Goal: Task Accomplishment & Management: Use online tool/utility

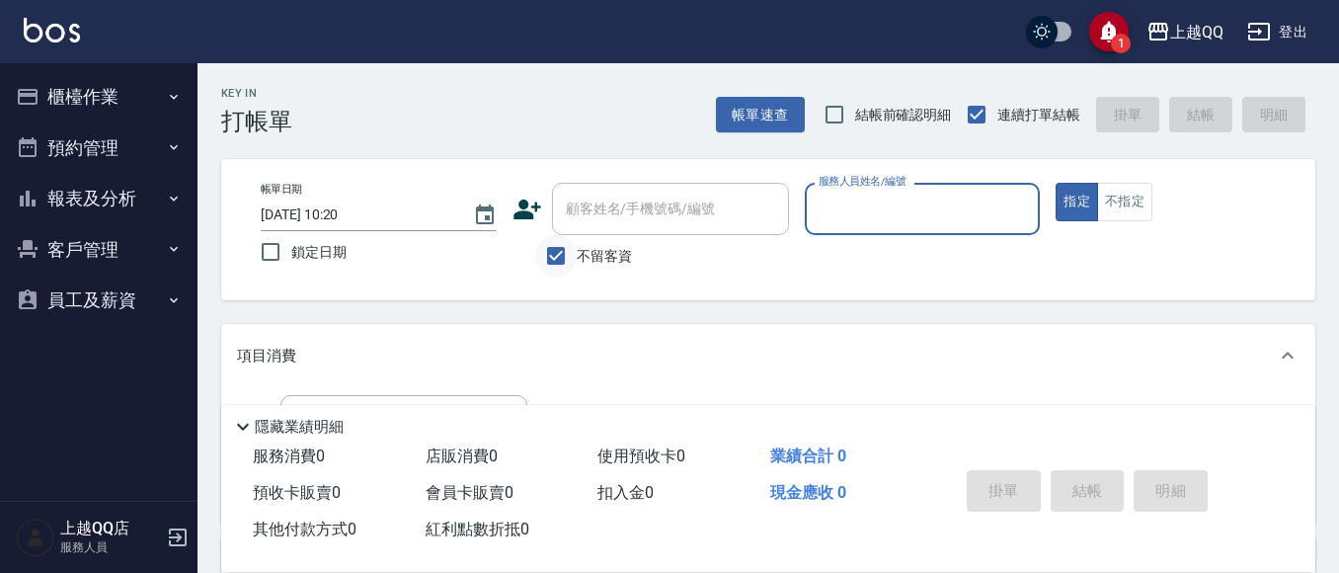
click at [575, 244] on input "不留客資" at bounding box center [555, 255] width 41 height 41
checkbox input "false"
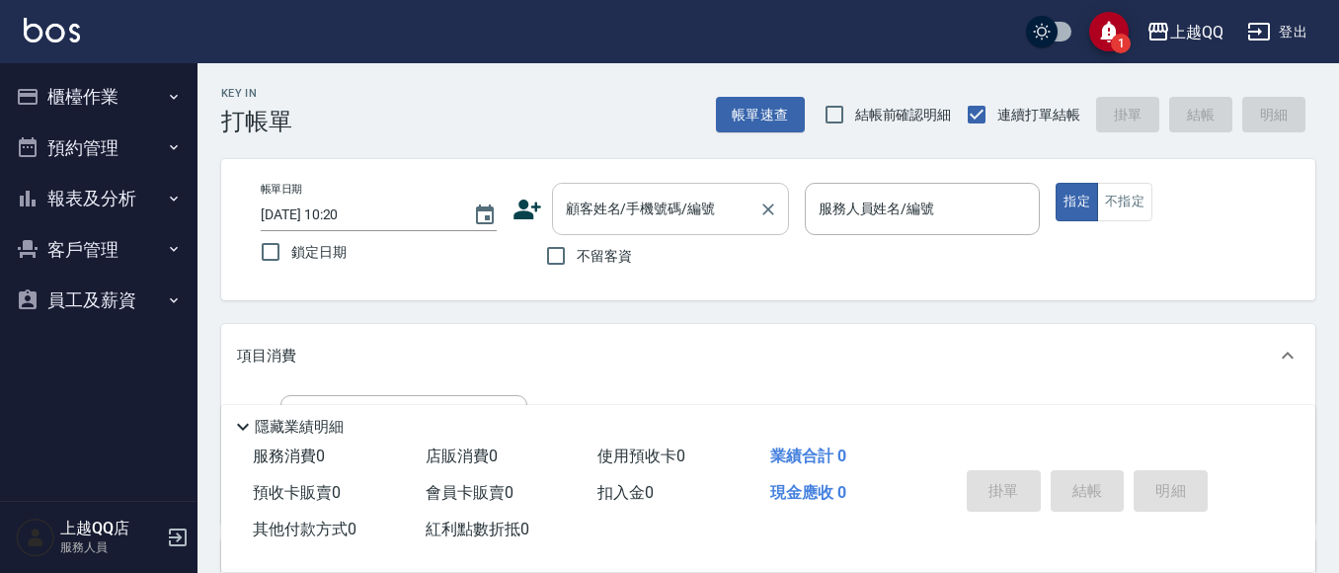
click at [601, 184] on div "顧客姓名/手機號碼/編號" at bounding box center [670, 209] width 237 height 52
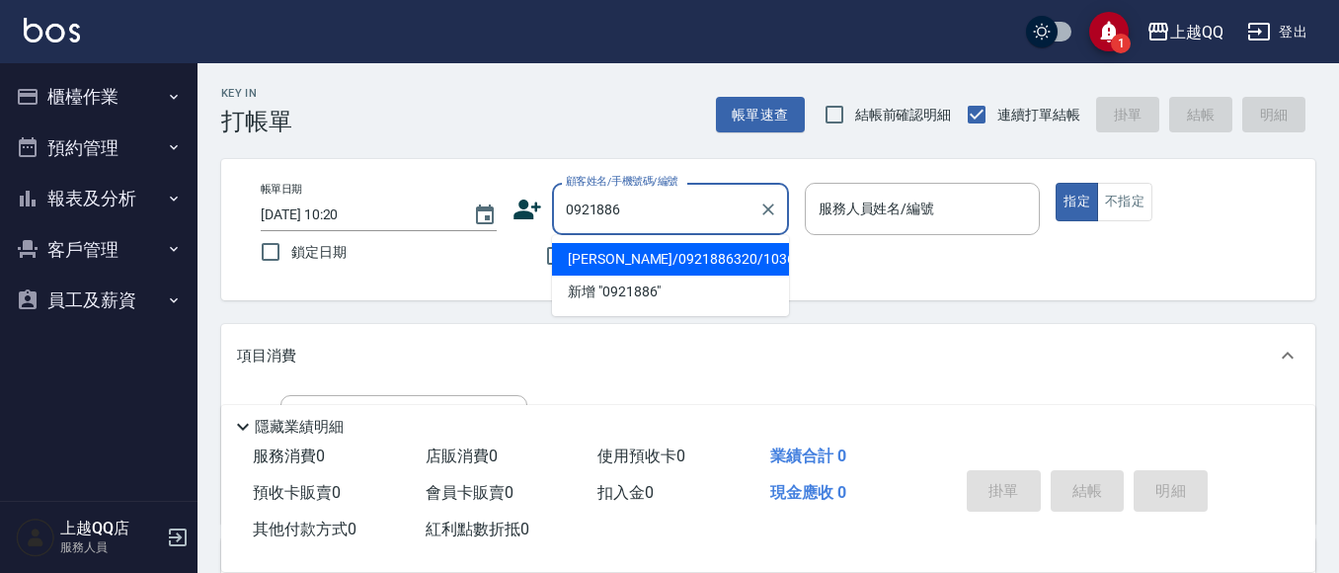
click at [720, 245] on li "[PERSON_NAME]/0921886320/1036" at bounding box center [670, 259] width 237 height 33
type input "[PERSON_NAME]/0921886320/1036"
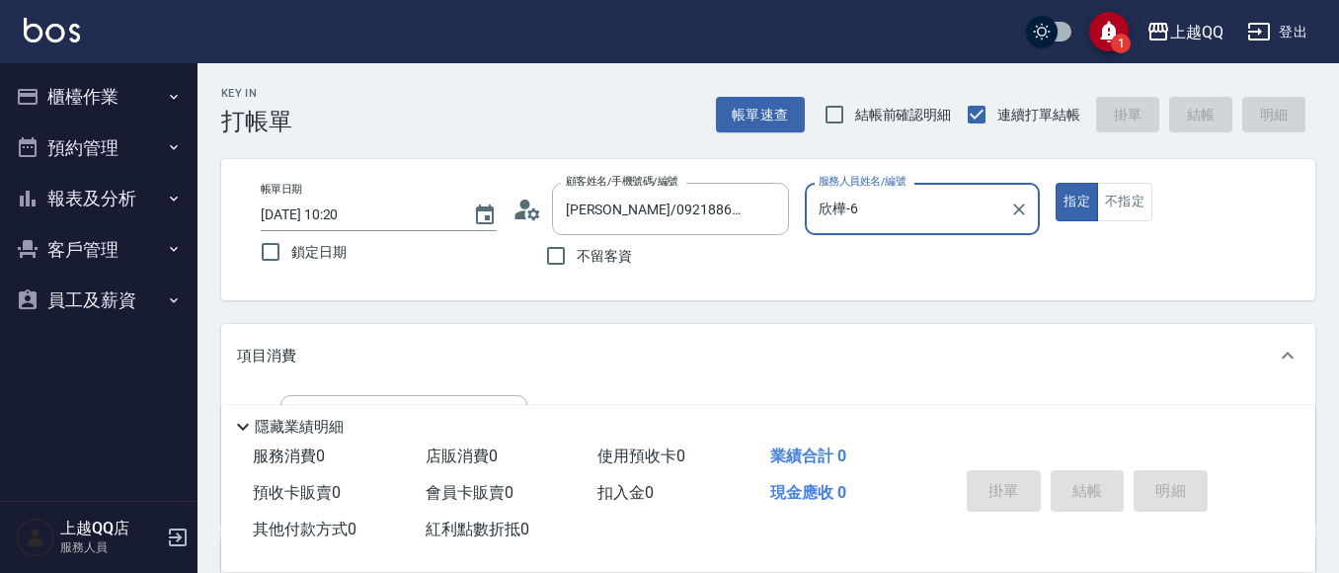
type input "欣樺-6"
click at [523, 189] on div "顧客姓名/手機號碼/編號 [PERSON_NAME]/0921886320/1036 顧客姓名/手機號碼/編號" at bounding box center [650, 209] width 276 height 52
click at [517, 222] on icon at bounding box center [527, 209] width 30 height 30
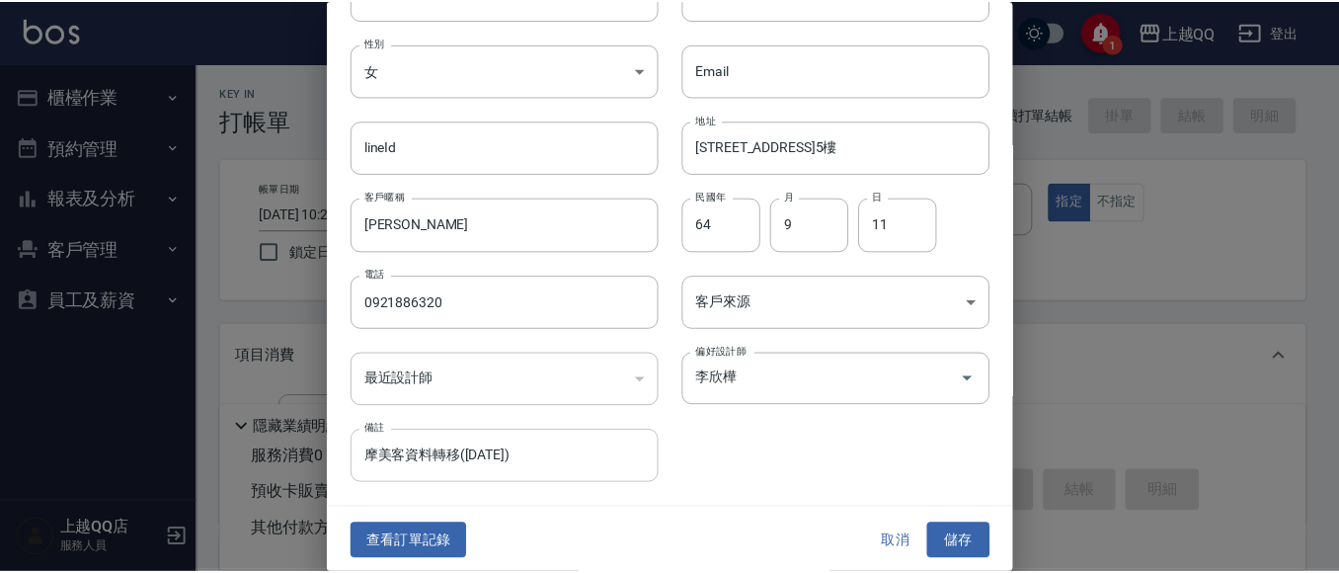
scroll to position [112, 0]
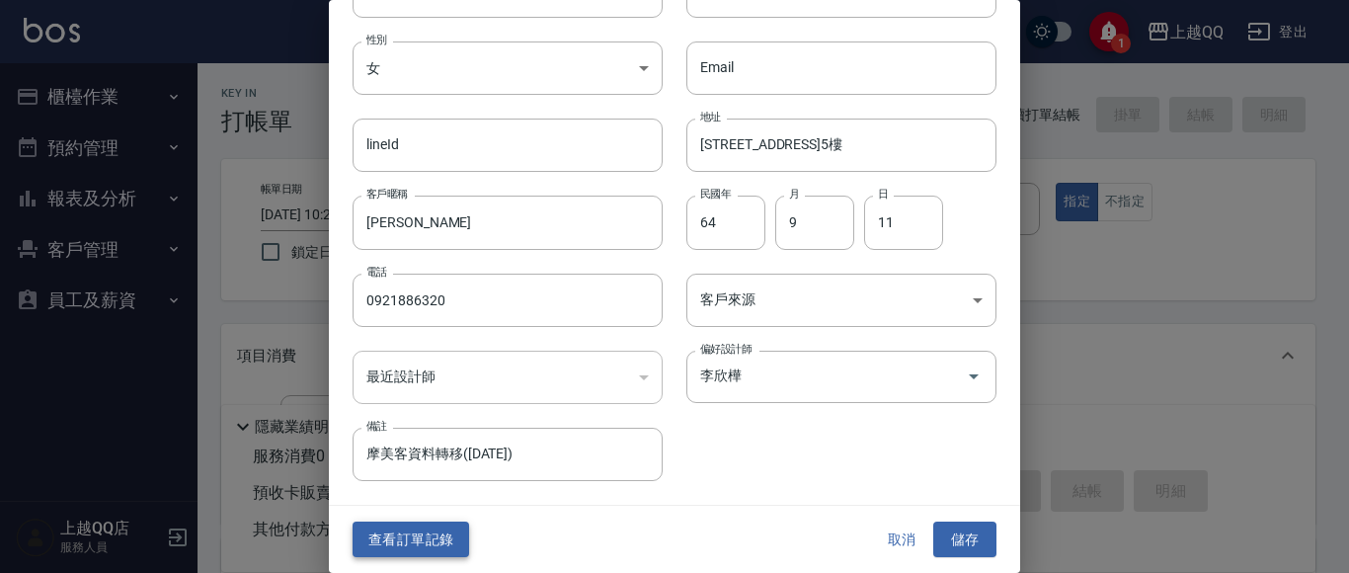
click at [446, 550] on button "查看訂單記錄" at bounding box center [410, 539] width 116 height 37
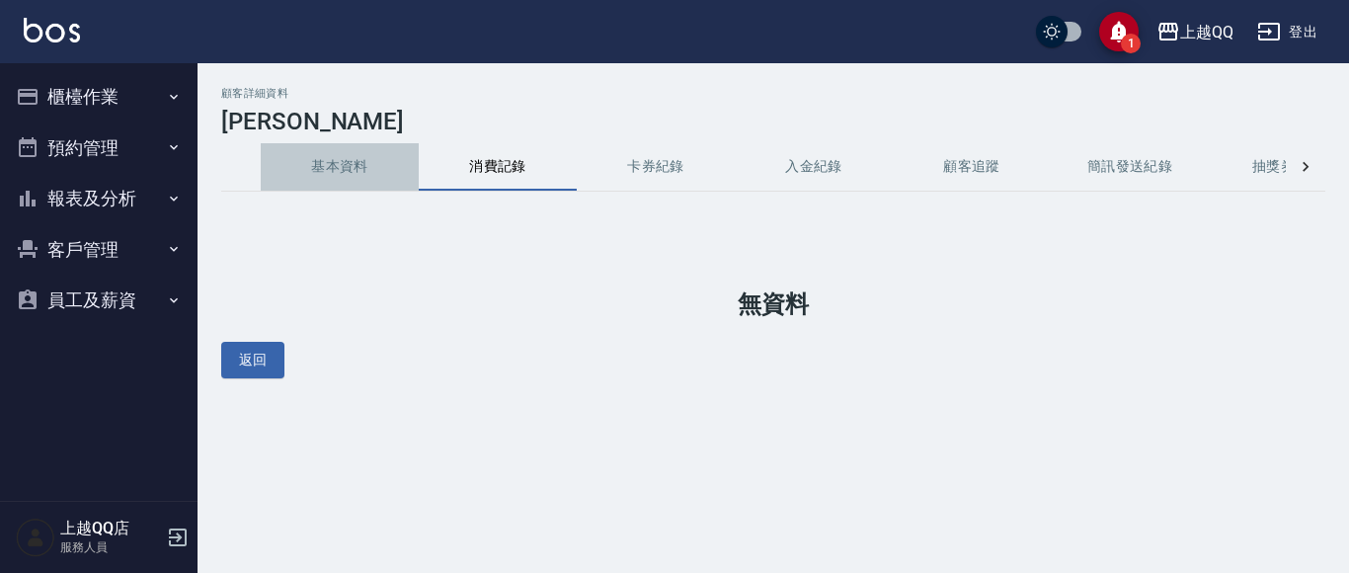
click at [377, 177] on button "基本資料" at bounding box center [340, 166] width 158 height 47
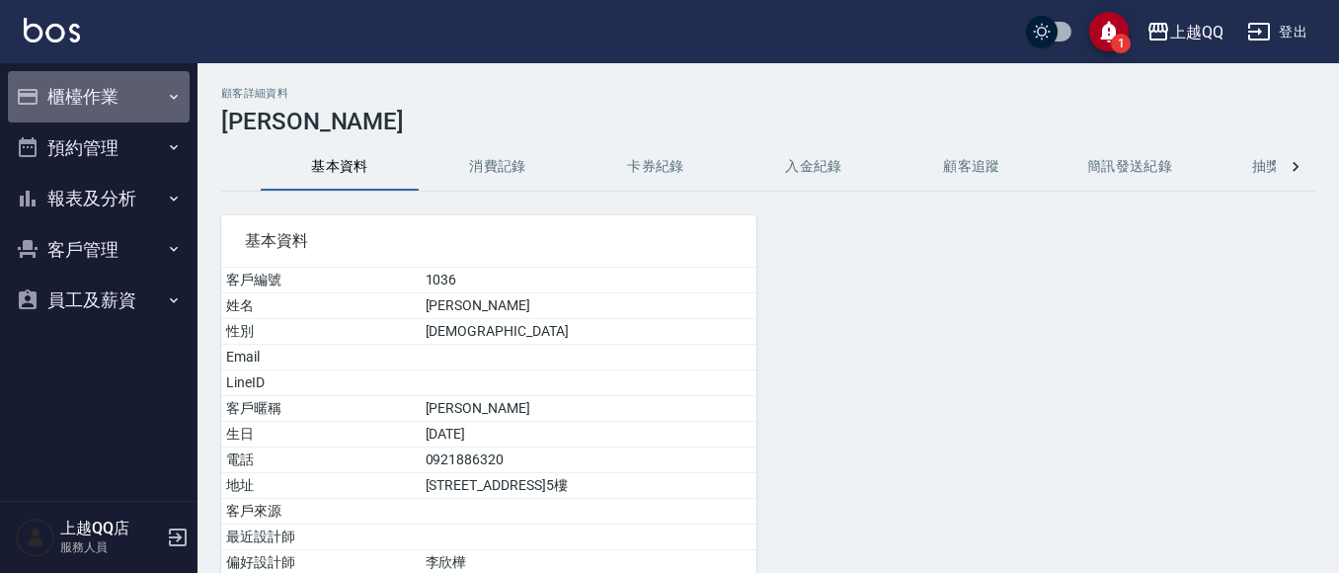
click at [156, 105] on button "櫃檯作業" at bounding box center [99, 96] width 182 height 51
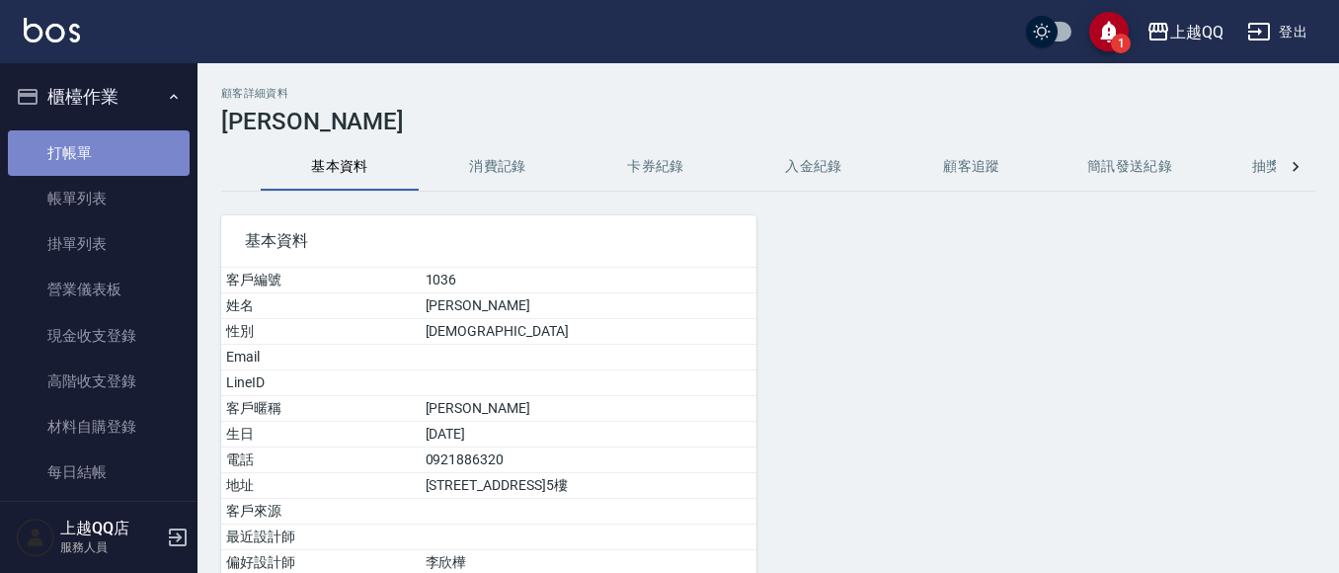
click at [131, 150] on link "打帳單" at bounding box center [99, 152] width 182 height 45
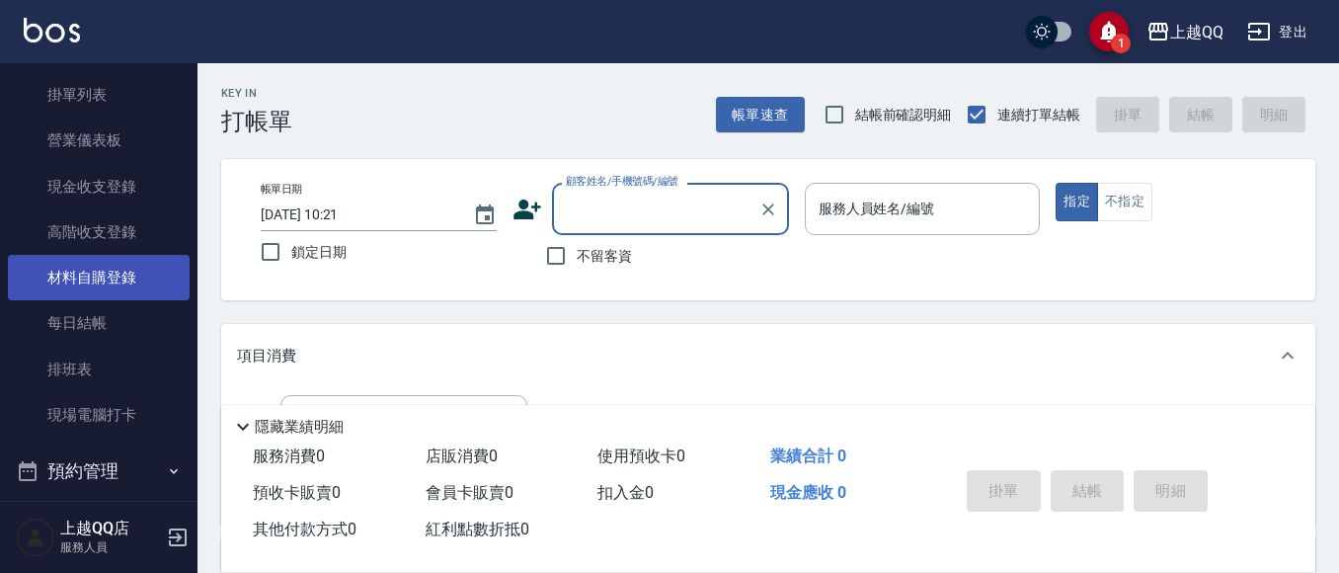
scroll to position [321, 0]
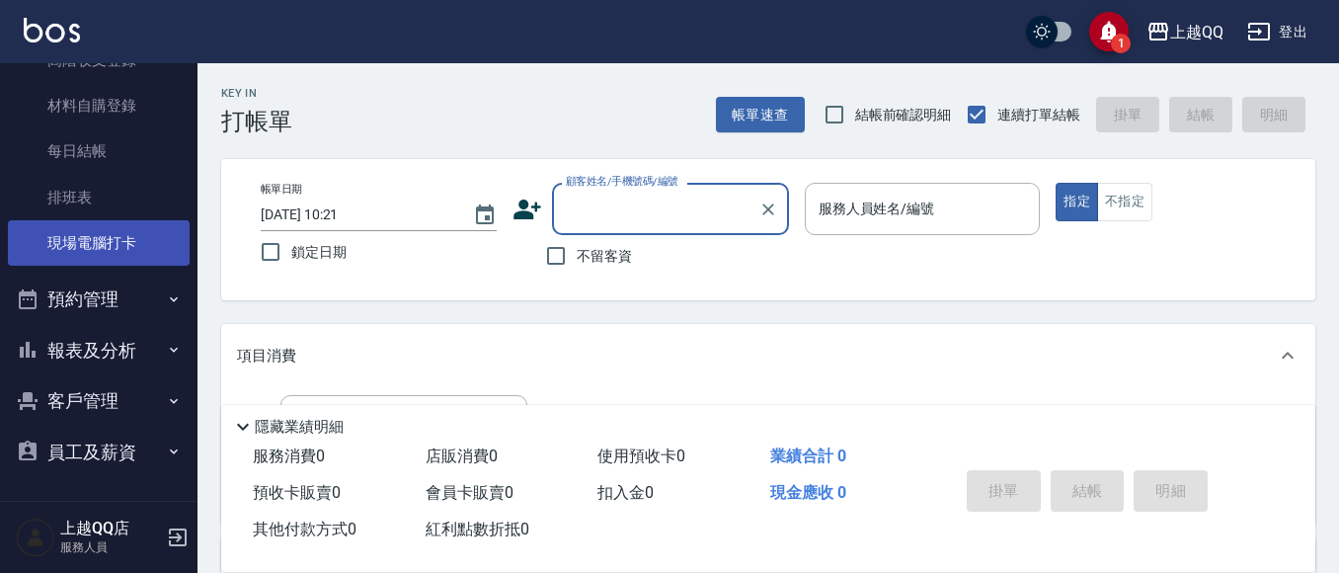
click at [124, 242] on link "現場電腦打卡" at bounding box center [99, 242] width 182 height 45
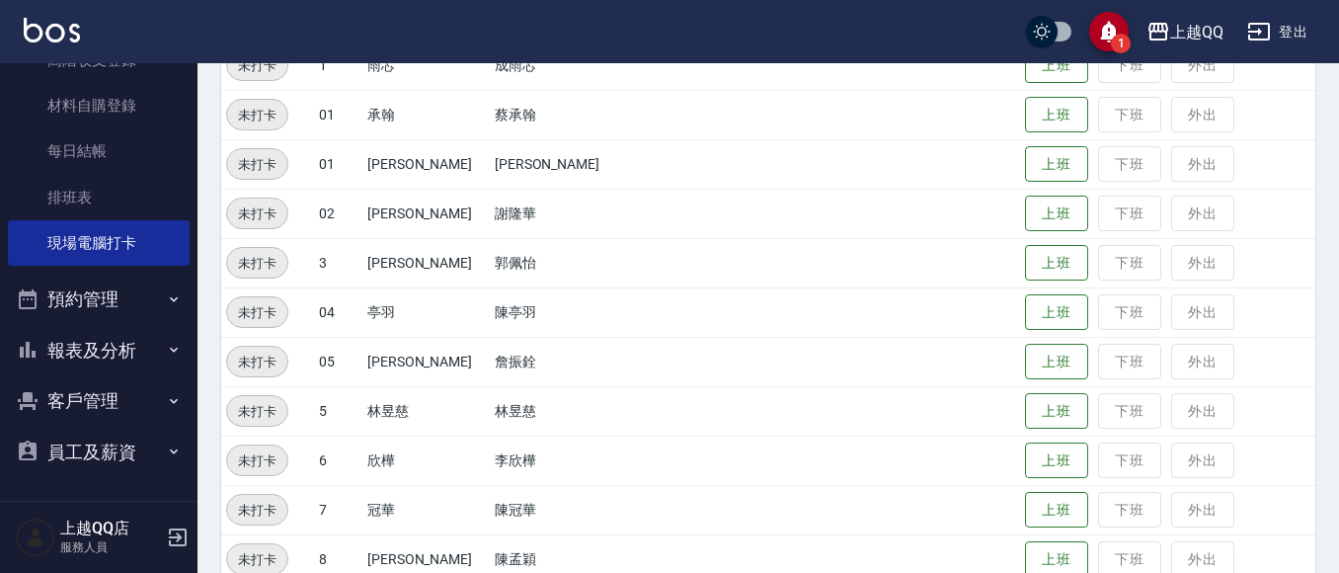
scroll to position [296, 0]
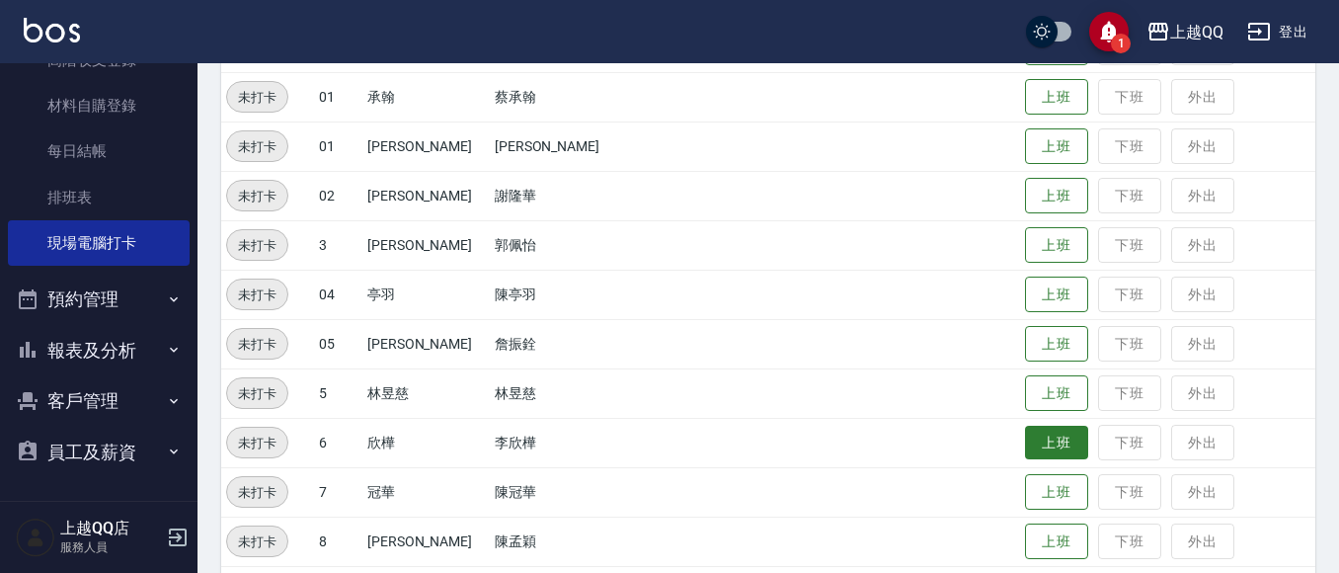
click at [1025, 436] on button "上班" at bounding box center [1056, 442] width 63 height 35
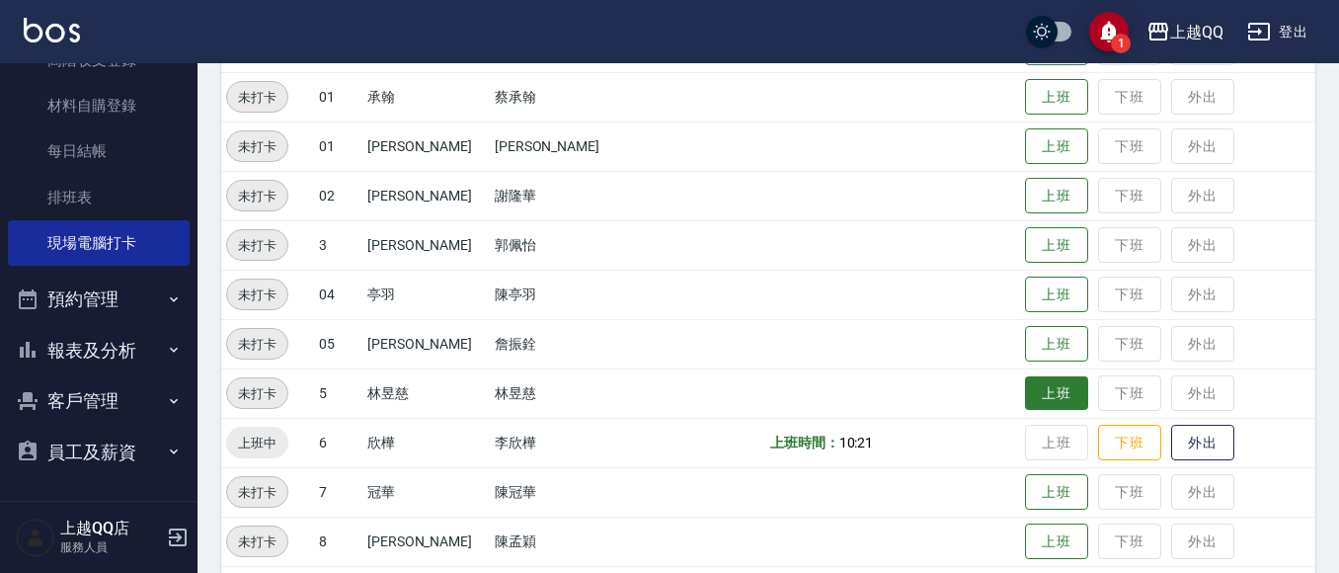
click at [1025, 393] on button "上班" at bounding box center [1056, 393] width 63 height 35
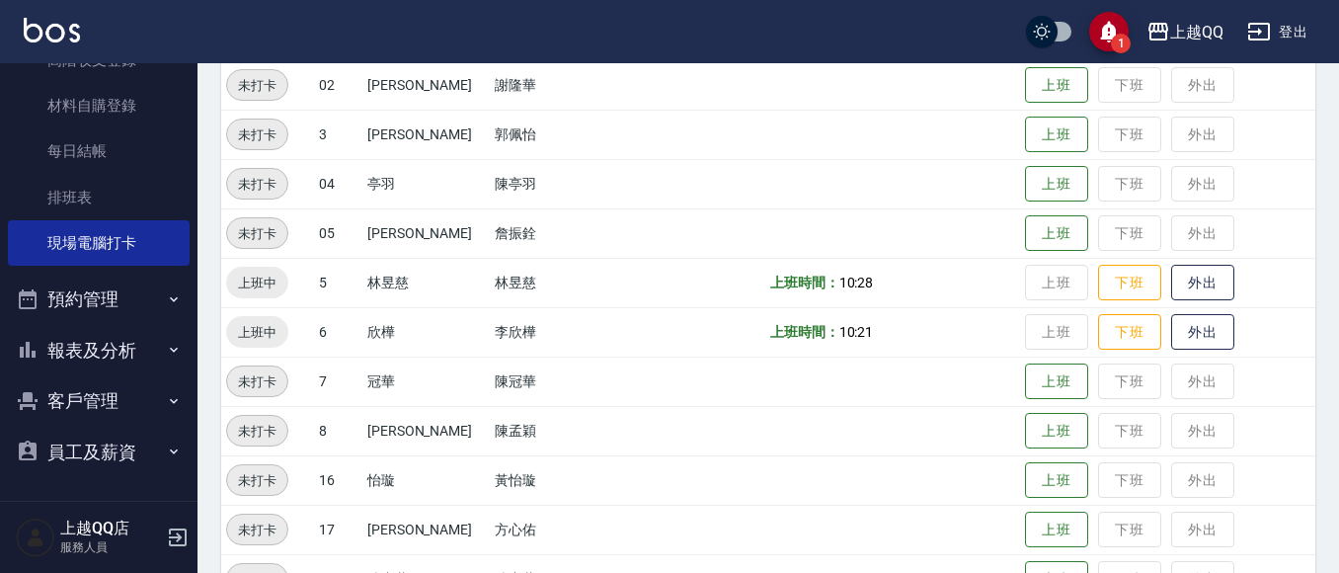
scroll to position [419, 0]
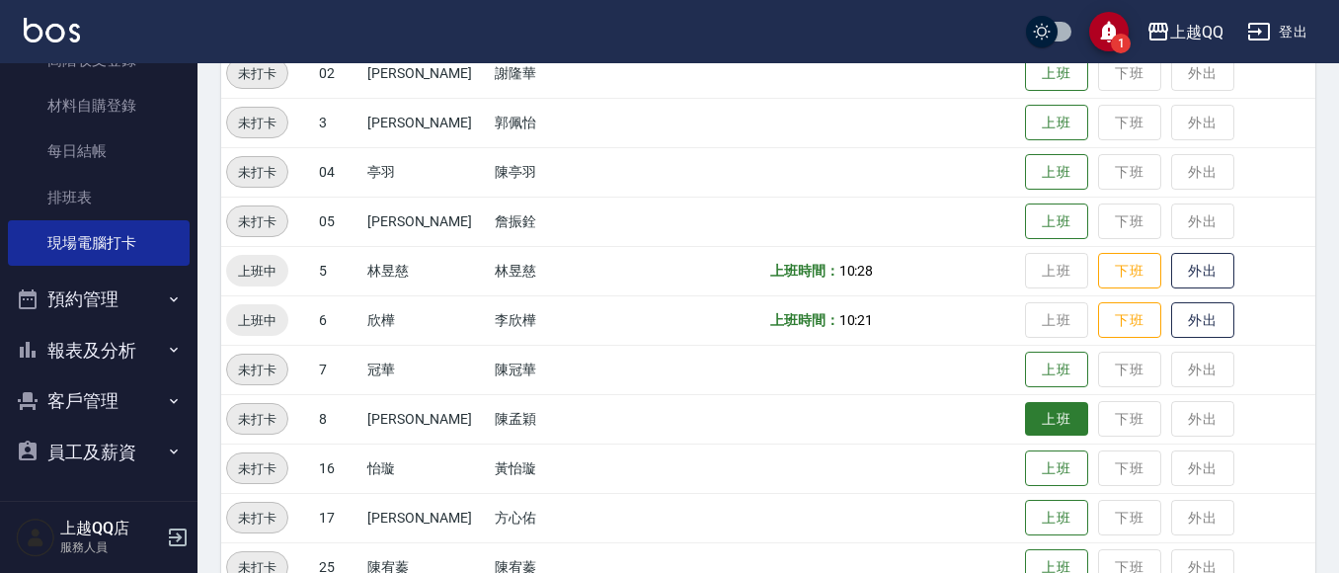
click at [1037, 423] on button "上班" at bounding box center [1056, 419] width 63 height 35
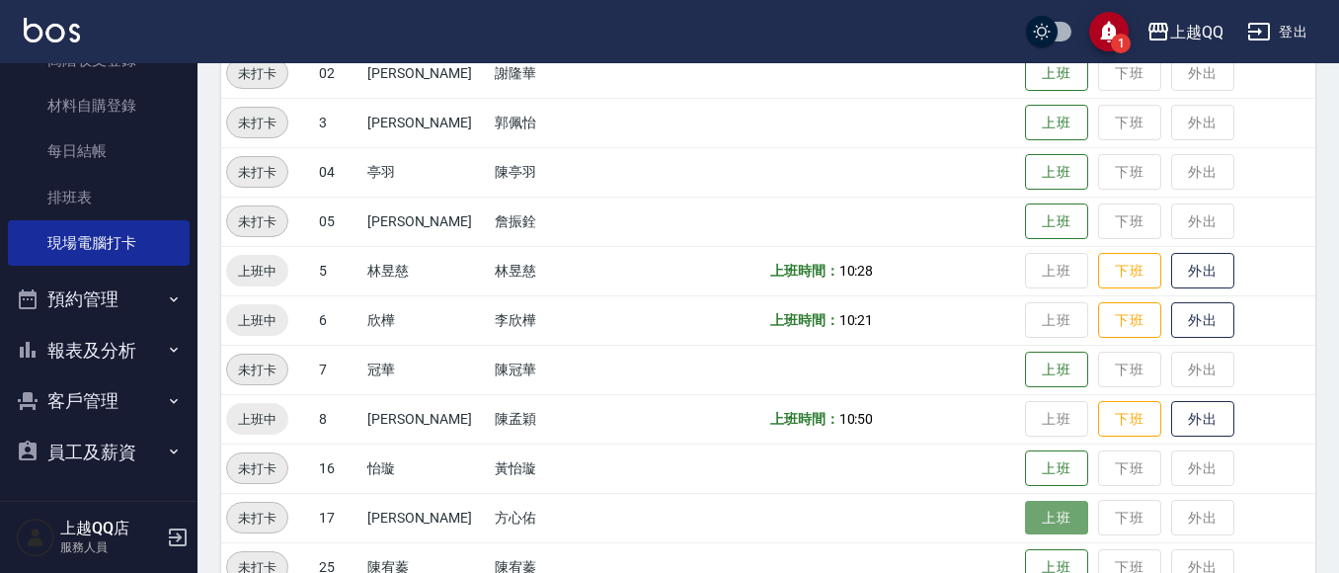
click at [1025, 518] on button "上班" at bounding box center [1056, 518] width 63 height 35
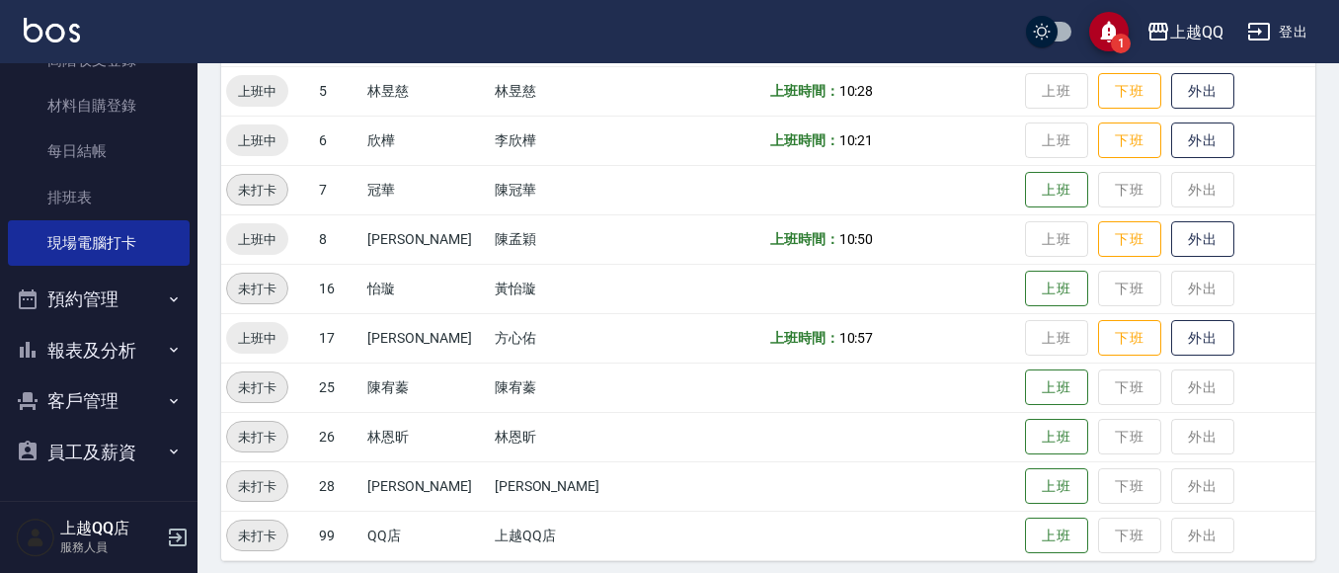
scroll to position [610, 0]
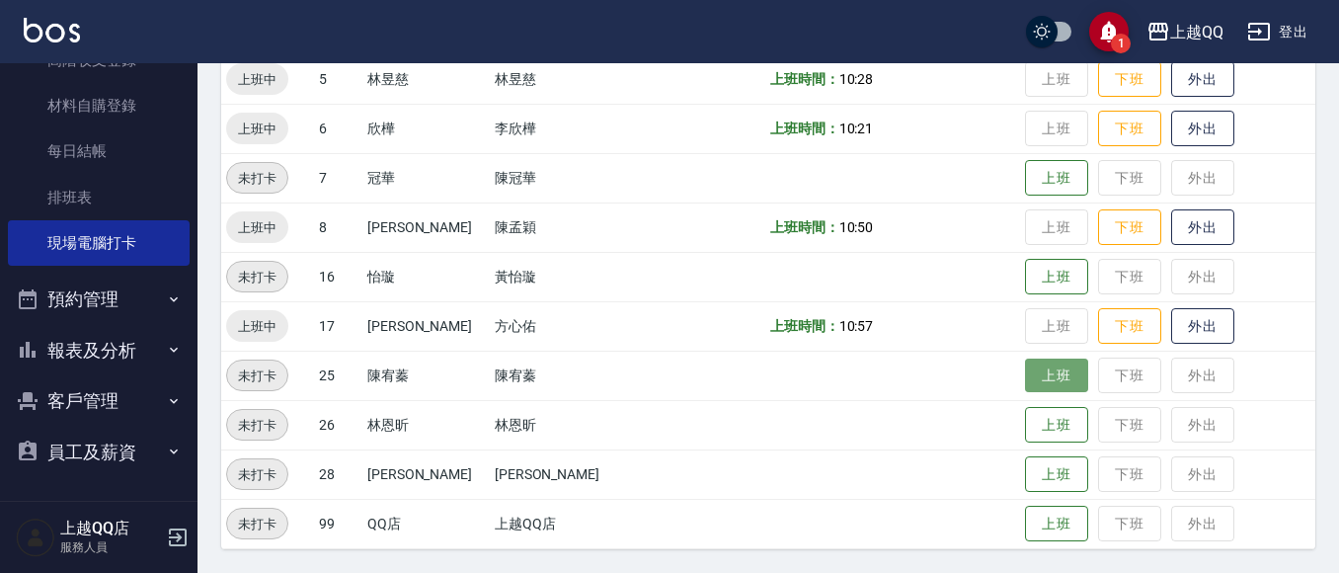
click at [1025, 373] on button "上班" at bounding box center [1056, 375] width 63 height 35
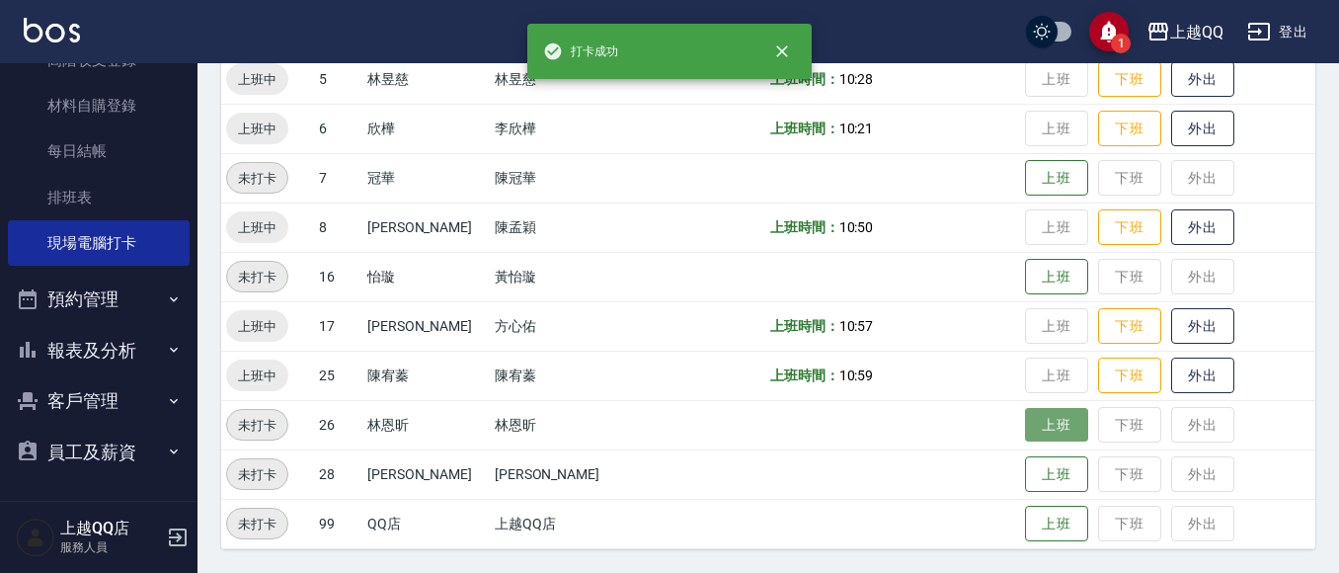
click at [1052, 439] on button "上班" at bounding box center [1056, 425] width 63 height 35
